Goal: Information Seeking & Learning: Learn about a topic

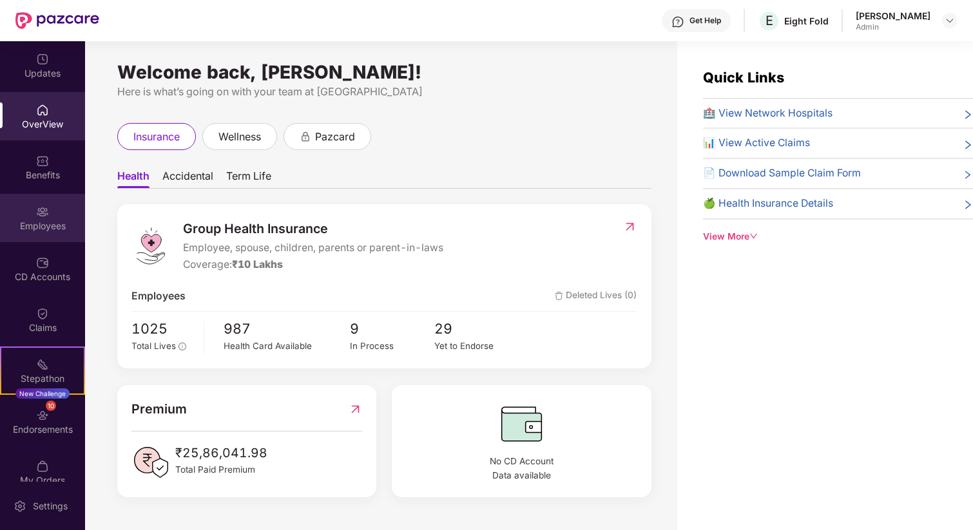
click at [38, 218] on div "Employees" at bounding box center [42, 218] width 85 height 48
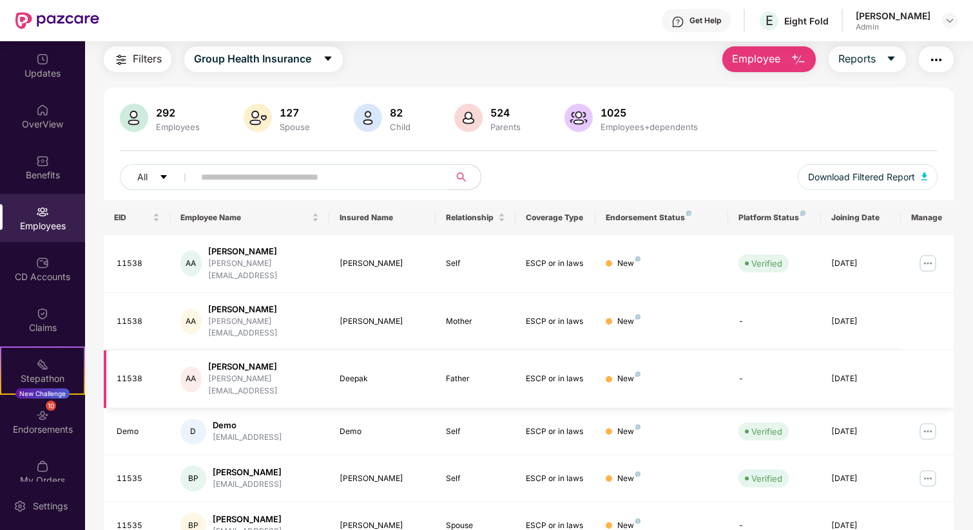
scroll to position [52, 0]
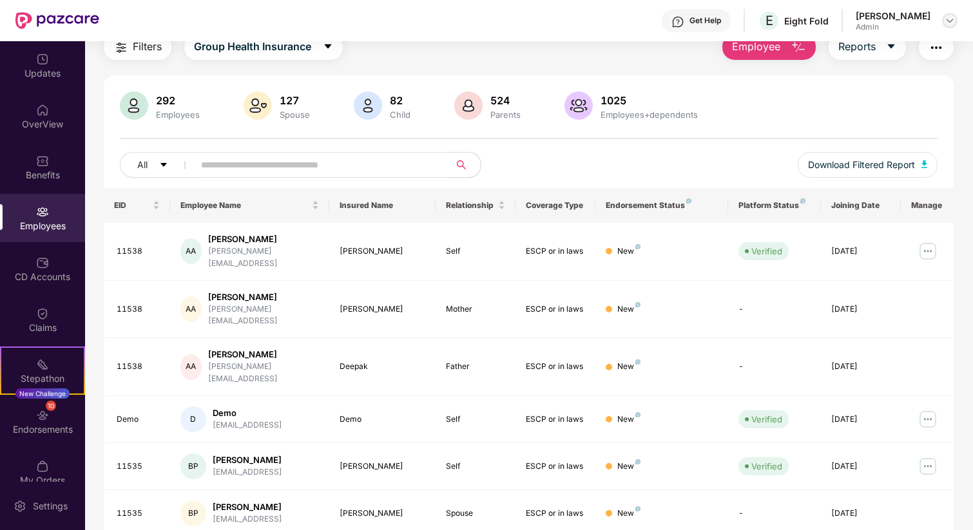
click at [952, 21] on img at bounding box center [949, 20] width 10 height 10
click at [844, 44] on div "Switch to User view" at bounding box center [888, 51] width 167 height 25
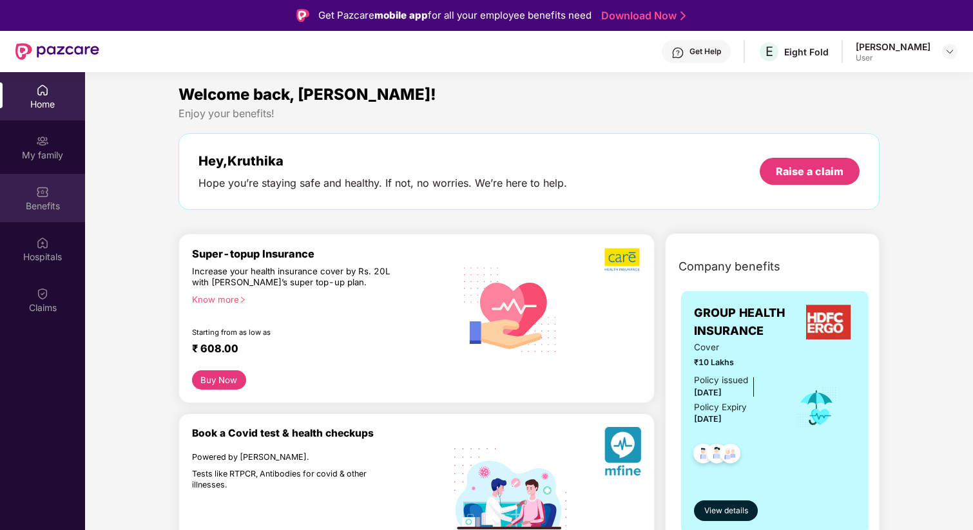
click at [58, 187] on div "Benefits" at bounding box center [42, 198] width 85 height 48
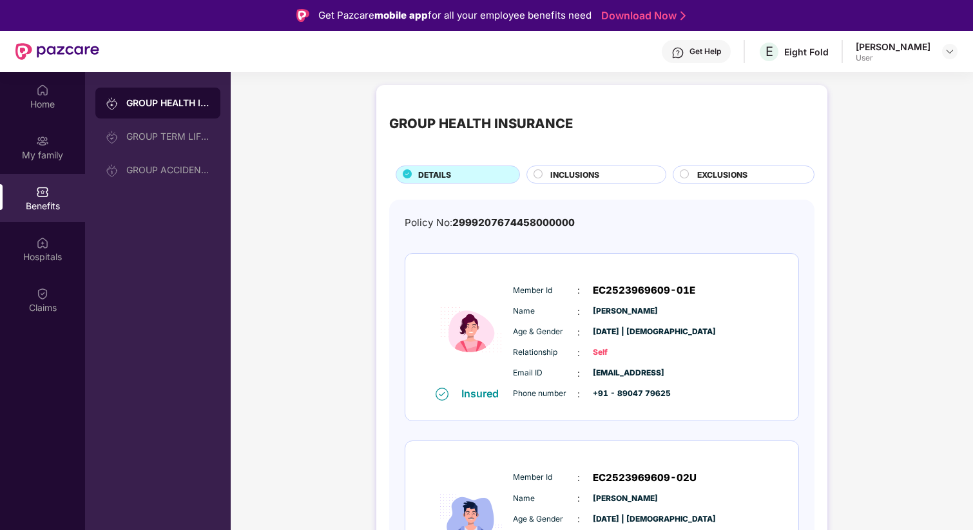
click at [686, 303] on div "Member Id : EC2523969609-01E Name : [GEOGRAPHIC_DATA][PERSON_NAME] Age & Gender…" at bounding box center [641, 341] width 262 height 131
click at [50, 157] on div "My family" at bounding box center [42, 155] width 85 height 13
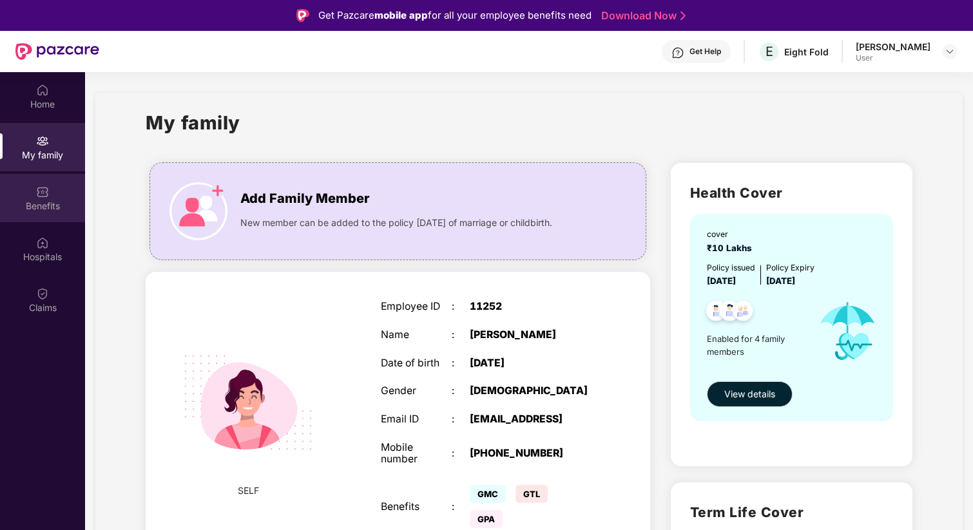
click at [37, 200] on div "Benefits" at bounding box center [42, 206] width 85 height 13
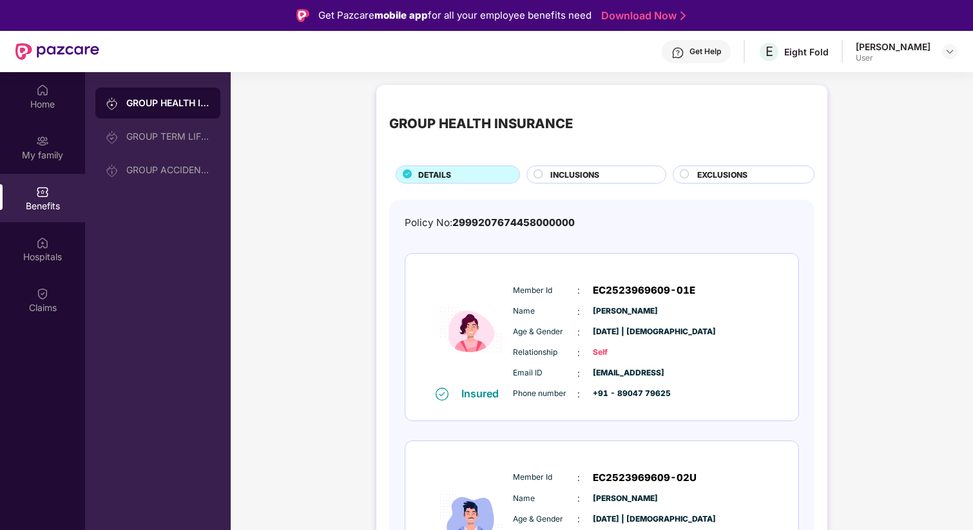
click at [516, 307] on span "Name" at bounding box center [545, 311] width 64 height 12
click at [552, 269] on div "Insured Member Id : EC2523969609-01E Name : [GEOGRAPHIC_DATA][PERSON_NAME] Age …" at bounding box center [601, 337] width 393 height 167
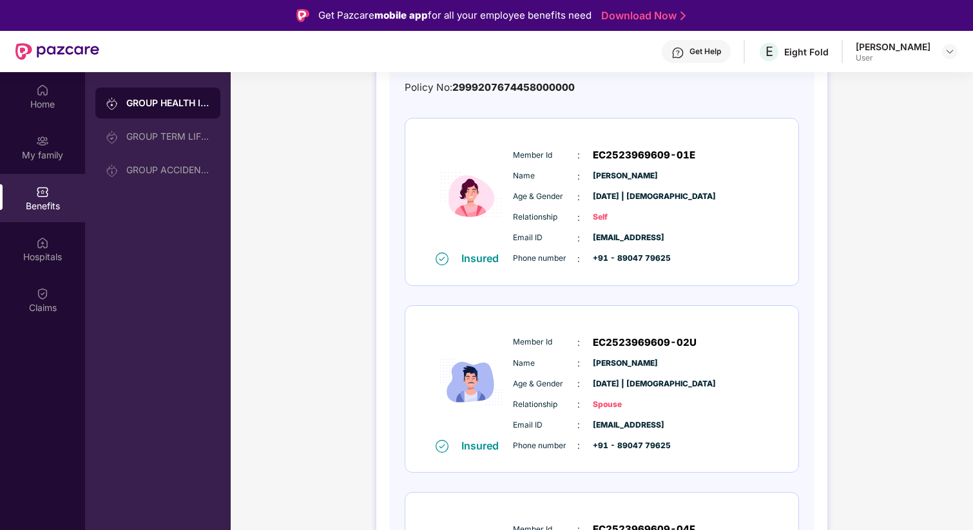
scroll to position [191, 0]
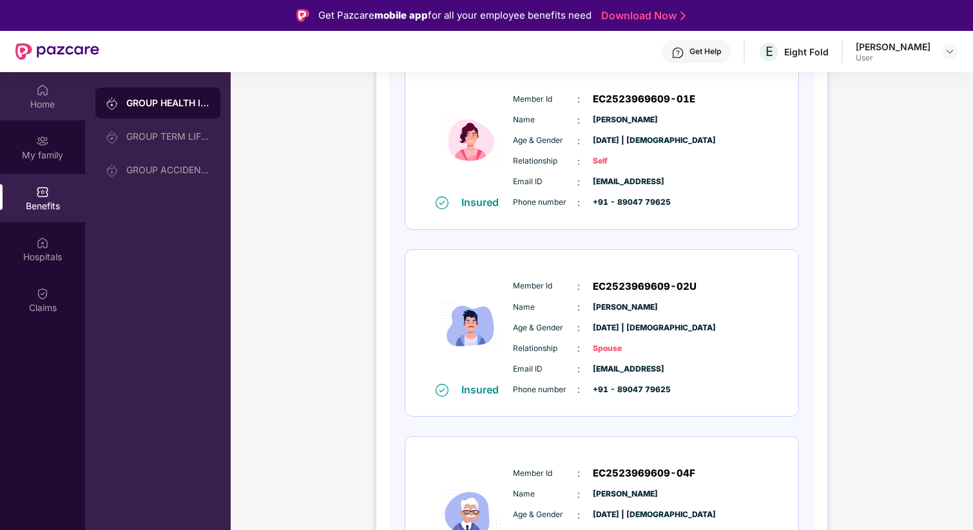
click at [46, 91] on img at bounding box center [42, 90] width 13 height 13
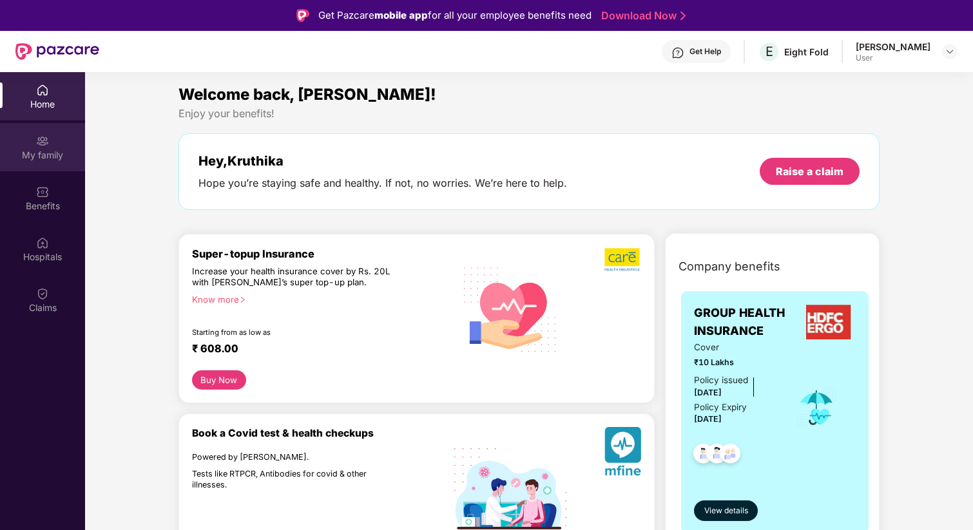
click at [37, 150] on div "My family" at bounding box center [42, 155] width 85 height 13
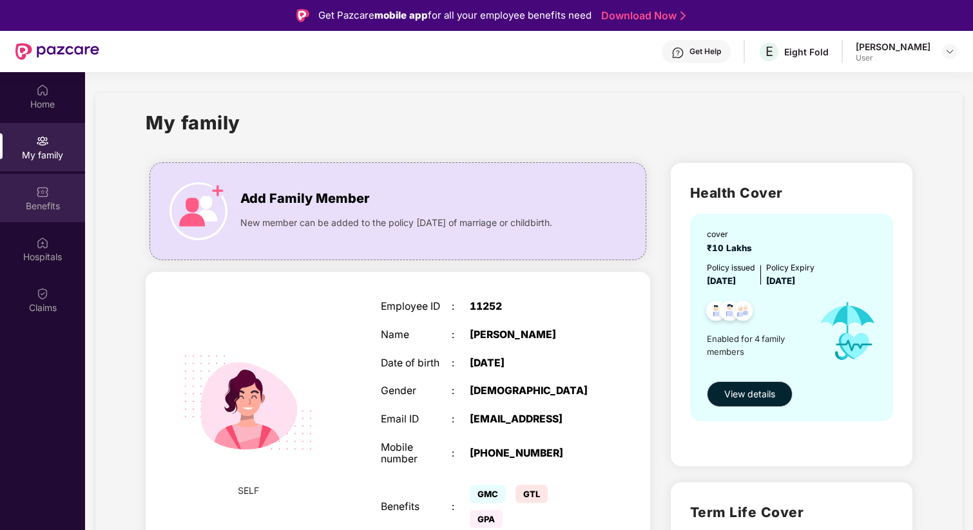
click at [41, 215] on div "Benefits" at bounding box center [42, 198] width 85 height 48
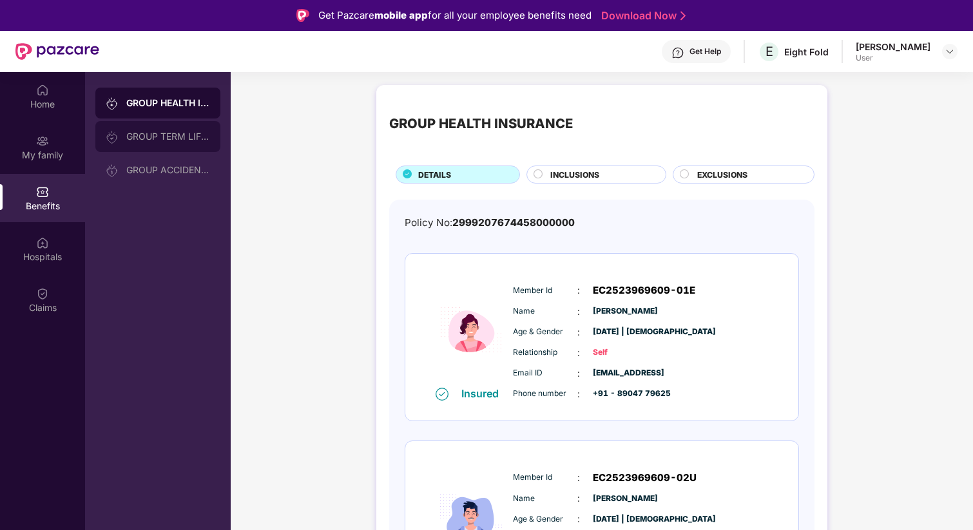
click at [187, 142] on div "GROUP TERM LIFE INSURANCE" at bounding box center [157, 136] width 125 height 31
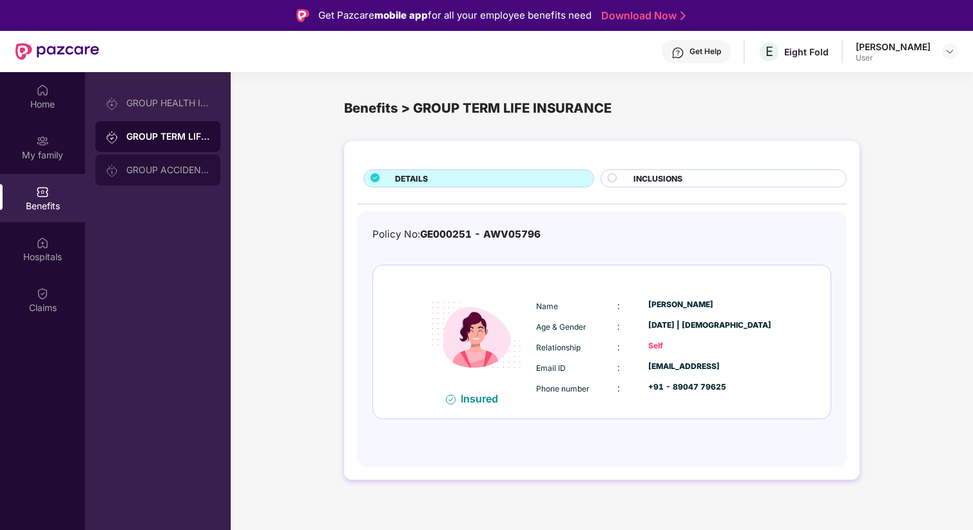
click at [153, 174] on div "GROUP ACCIDENTAL INSURANCE" at bounding box center [168, 170] width 84 height 10
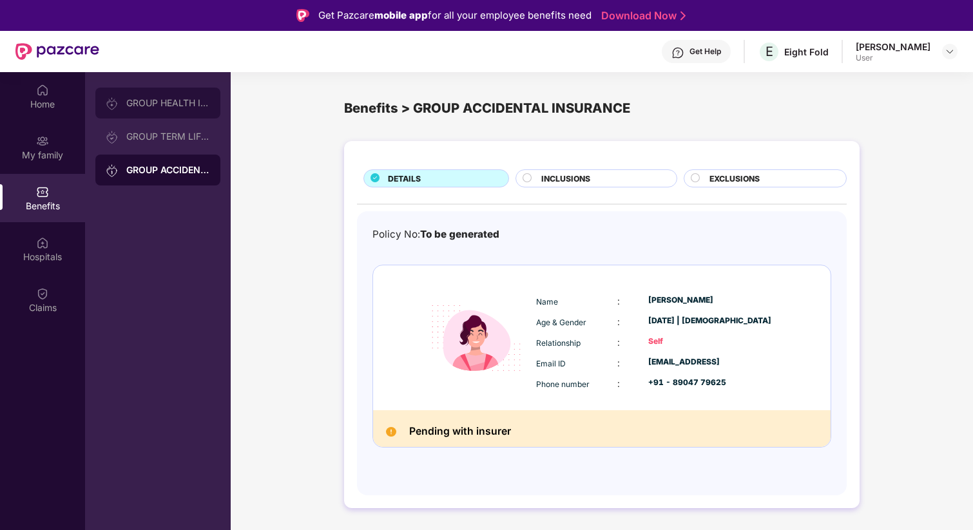
click at [139, 98] on div "GROUP HEALTH INSURANCE" at bounding box center [168, 103] width 84 height 10
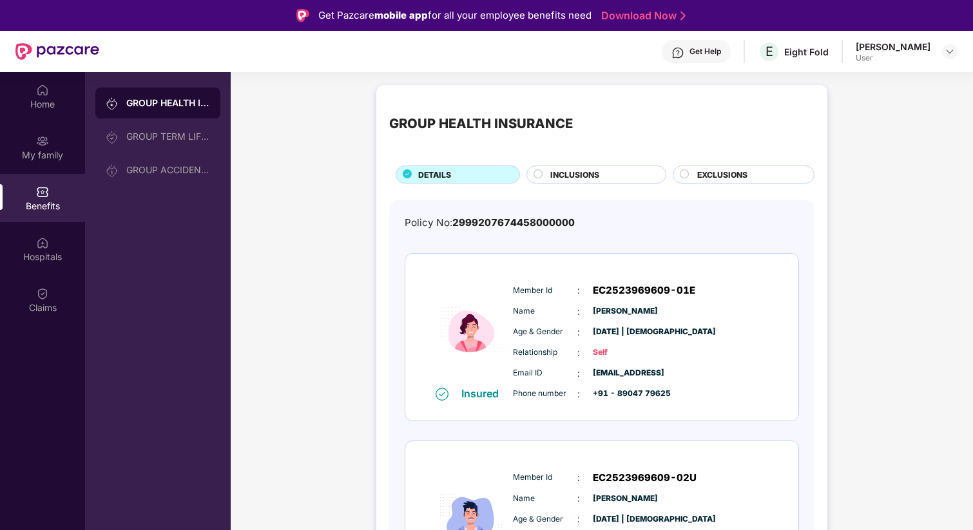
click at [698, 175] on span "EXCLUSIONS" at bounding box center [722, 175] width 50 height 12
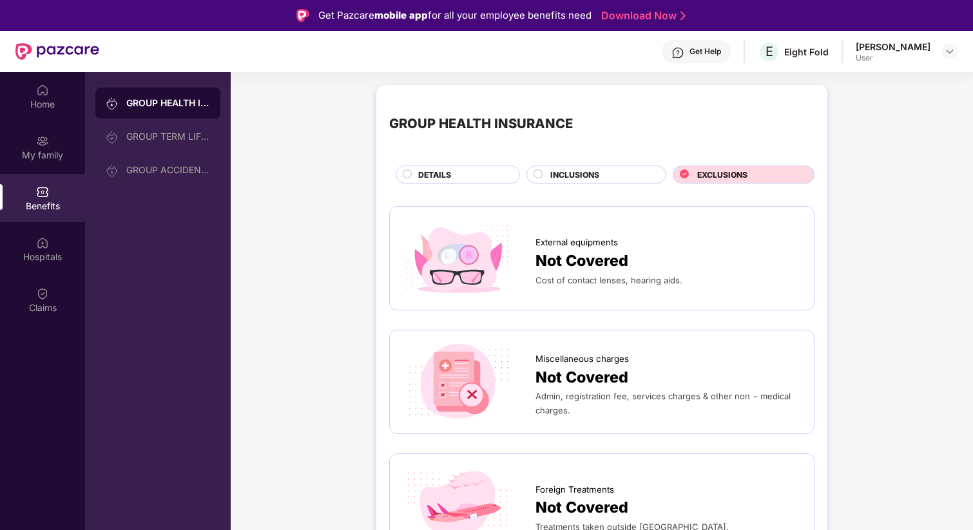
click at [609, 171] on div "INCLUSIONS" at bounding box center [601, 176] width 115 height 14
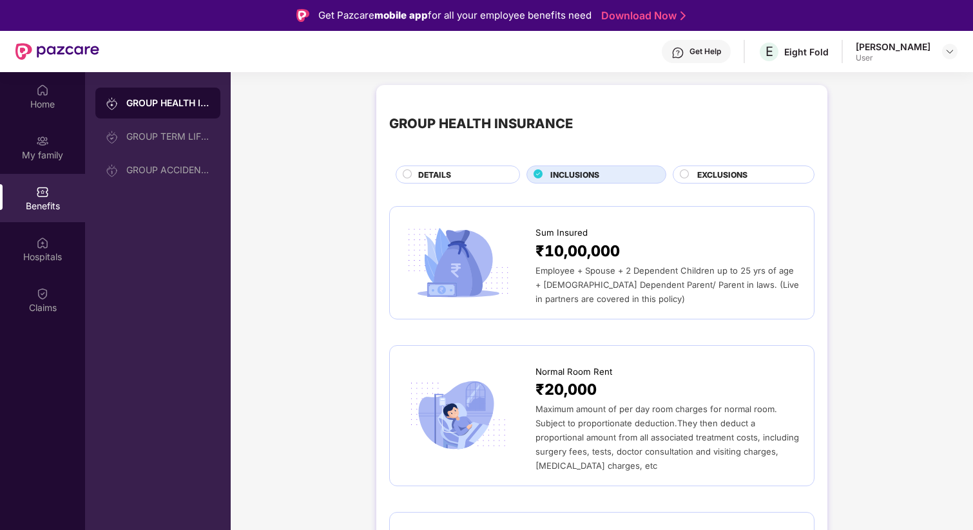
click at [460, 175] on div "DETAILS" at bounding box center [462, 176] width 100 height 14
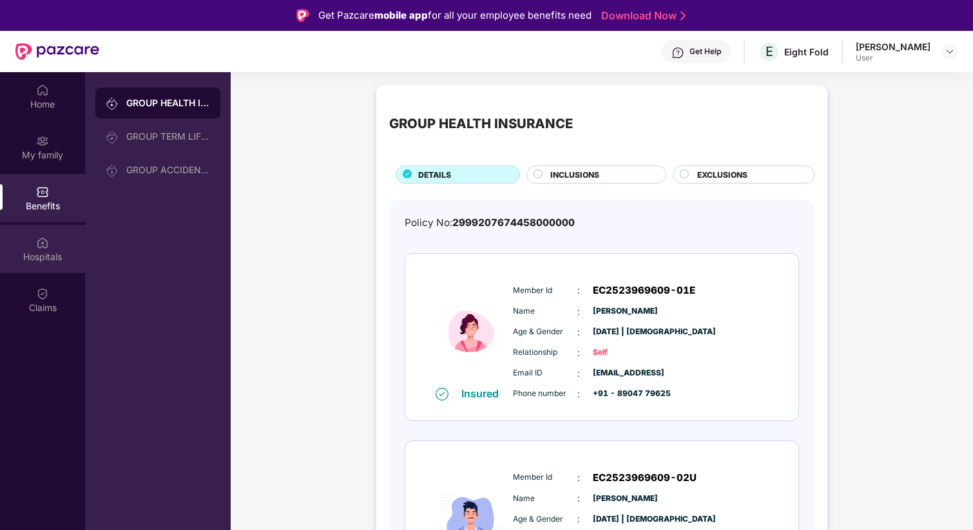
click at [45, 244] on img at bounding box center [42, 242] width 13 height 13
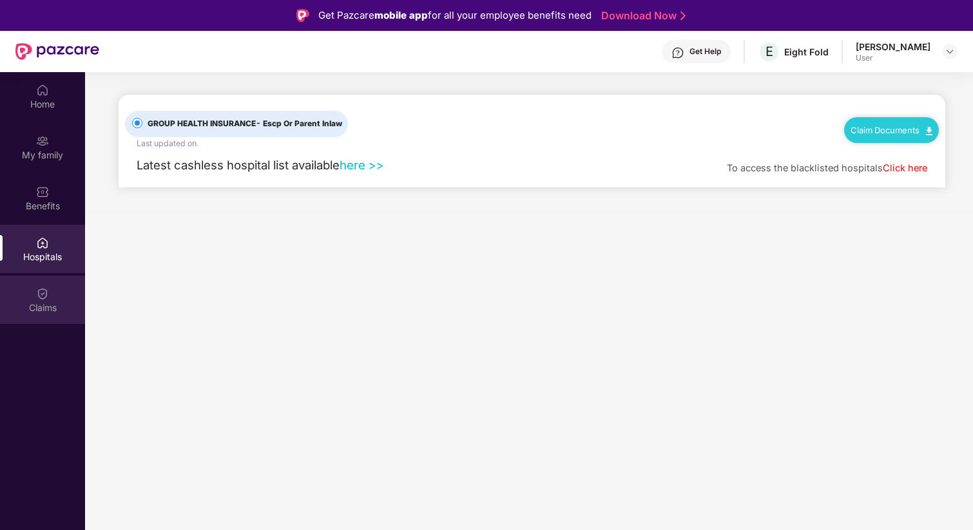
click at [43, 308] on div "Claims" at bounding box center [42, 307] width 85 height 13
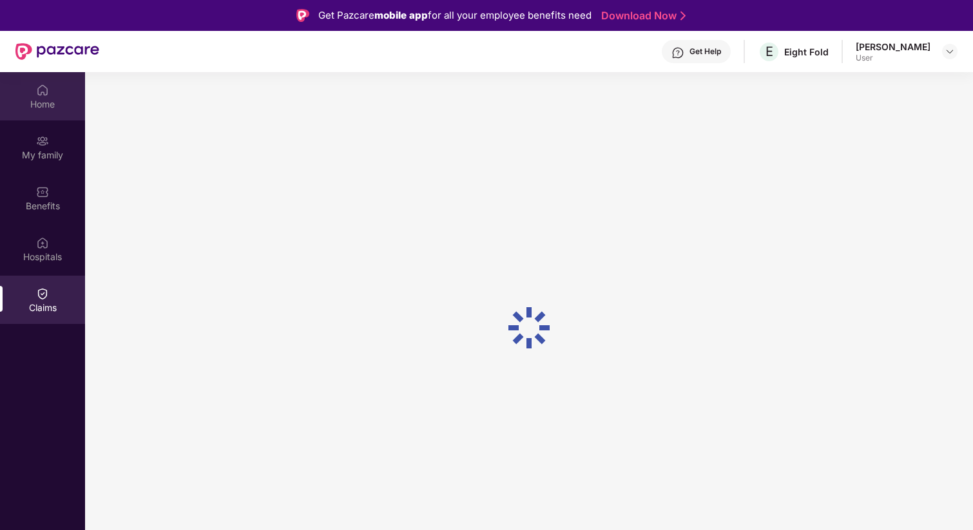
click at [40, 116] on div "Home" at bounding box center [42, 96] width 85 height 48
